Goal: Find specific page/section

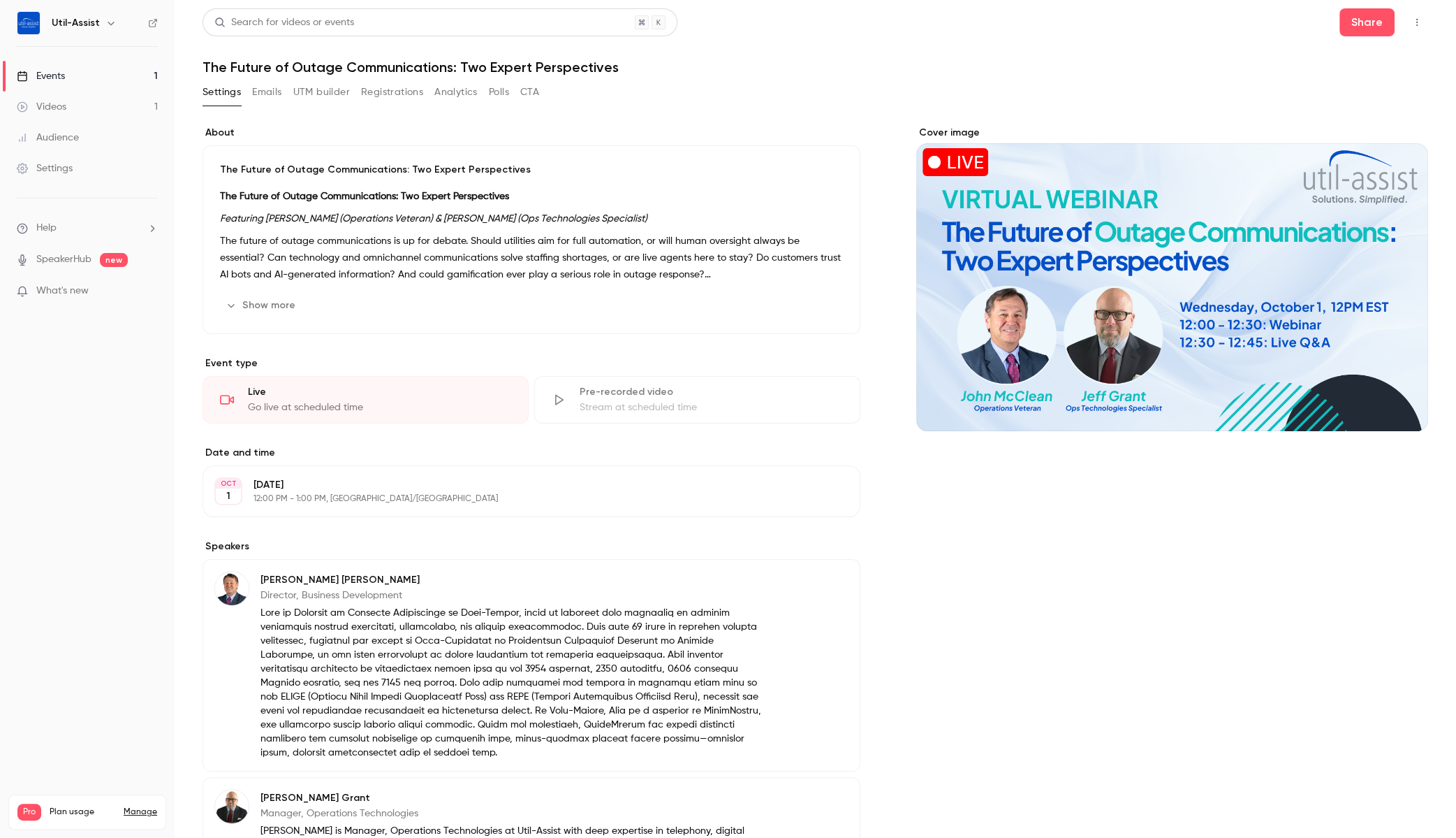
scroll to position [70, 0]
click at [72, 77] on link "Events 1" at bounding box center [87, 76] width 174 height 31
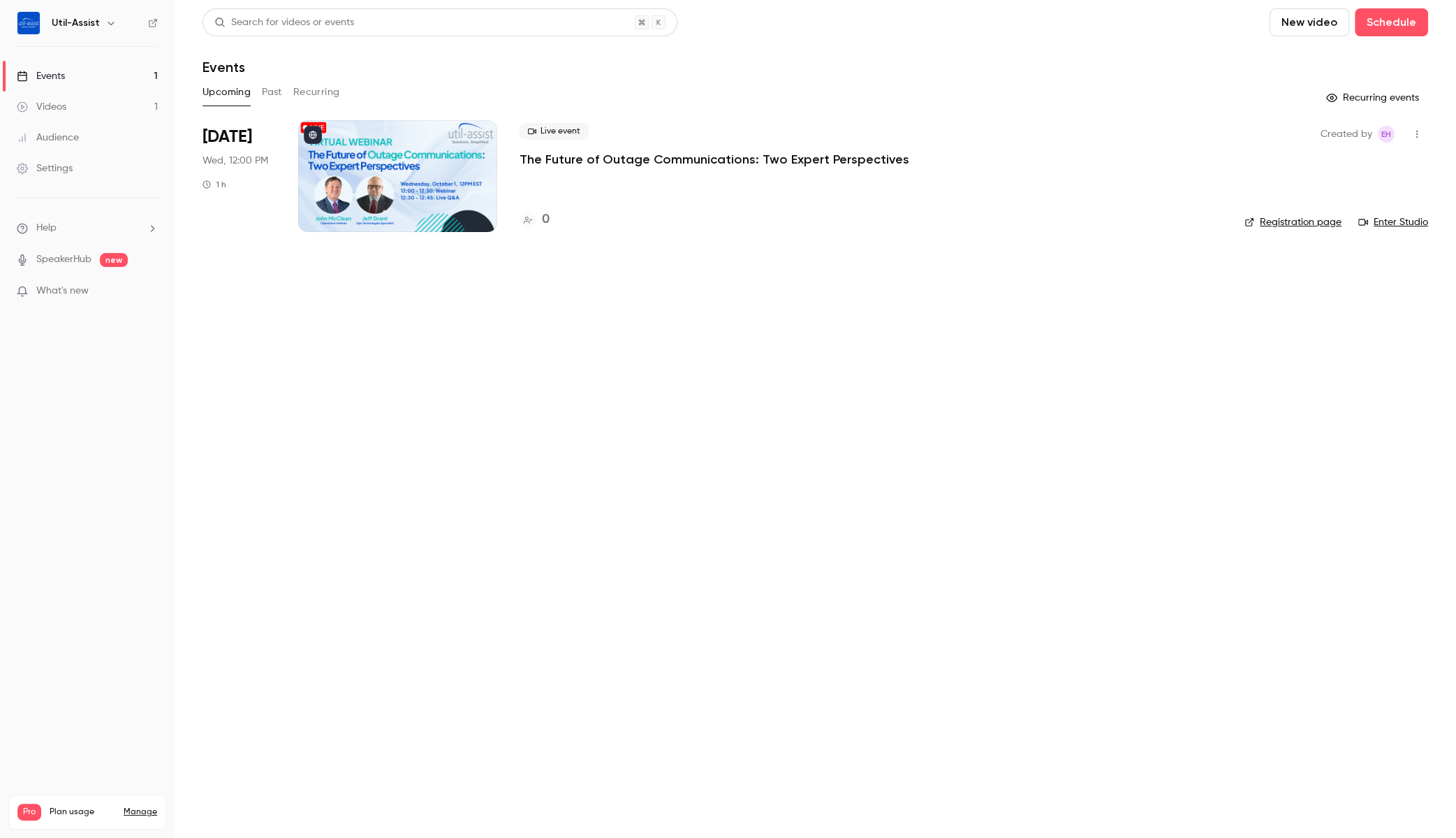
drag, startPoint x: 1196, startPoint y: 399, endPoint x: 1135, endPoint y: 347, distance: 80.2
click at [1196, 398] on main "Search for videos or events New video Schedule Events Upcoming Past Recurring R…" at bounding box center [815, 419] width 1282 height 838
